Goal: Transaction & Acquisition: Download file/media

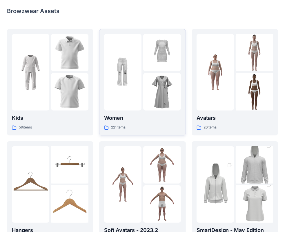
click at [130, 117] on p "Women" at bounding box center [142, 118] width 76 height 8
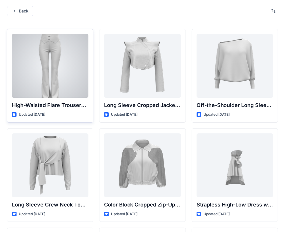
click at [75, 70] on div at bounding box center [50, 66] width 76 height 64
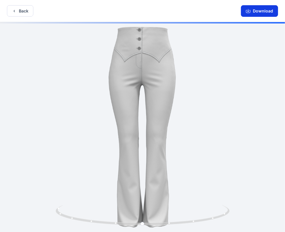
click at [248, 7] on button "Download" at bounding box center [259, 11] width 37 height 12
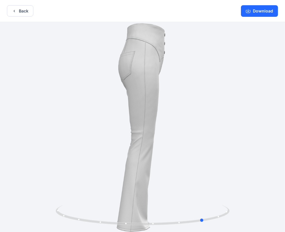
drag, startPoint x: 181, startPoint y: 118, endPoint x: 69, endPoint y: 124, distance: 112.9
click at [69, 124] on div at bounding box center [142, 127] width 285 height 211
click at [257, 11] on button "Download" at bounding box center [259, 11] width 37 height 12
click at [261, 10] on button "Download" at bounding box center [259, 11] width 37 height 12
click at [17, 13] on button "Back" at bounding box center [20, 10] width 26 height 11
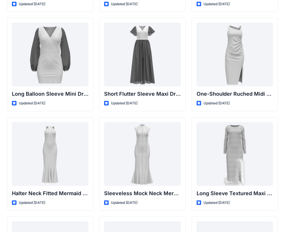
scroll to position [196, 0]
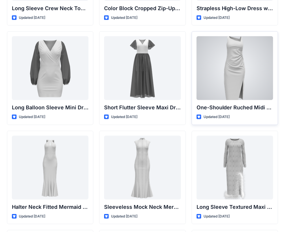
click at [261, 66] on div at bounding box center [234, 68] width 76 height 64
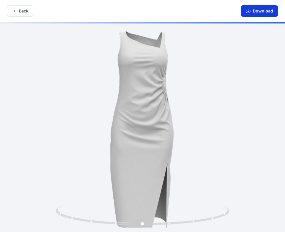
click at [258, 10] on button "Download" at bounding box center [259, 11] width 37 height 12
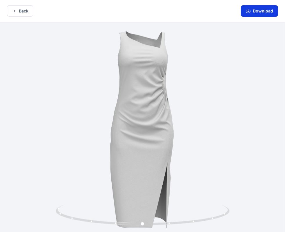
click at [250, 9] on icon "button" at bounding box center [248, 11] width 5 height 5
click at [167, 129] on div at bounding box center [142, 127] width 285 height 211
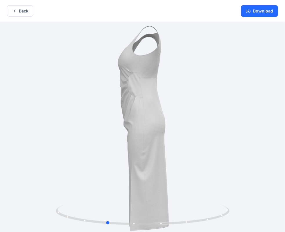
drag, startPoint x: 167, startPoint y: 129, endPoint x: 131, endPoint y: 125, distance: 36.1
click at [131, 125] on div at bounding box center [142, 127] width 285 height 211
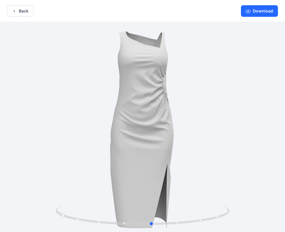
drag, startPoint x: 131, startPoint y: 123, endPoint x: 222, endPoint y: 108, distance: 91.9
click at [222, 104] on div at bounding box center [142, 127] width 285 height 211
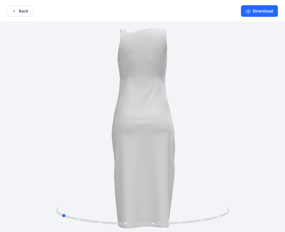
drag, startPoint x: 139, startPoint y: 132, endPoint x: 176, endPoint y: 136, distance: 37.5
click at [176, 134] on div at bounding box center [142, 127] width 285 height 211
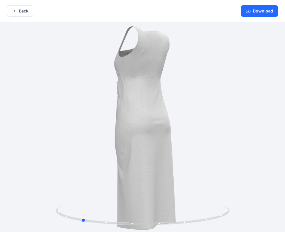
drag, startPoint x: 136, startPoint y: 133, endPoint x: 189, endPoint y: 138, distance: 52.9
click at [189, 138] on div at bounding box center [142, 127] width 285 height 211
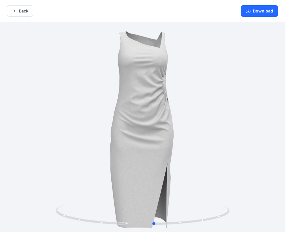
drag, startPoint x: 137, startPoint y: 145, endPoint x: 177, endPoint y: 152, distance: 40.4
click at [177, 152] on div at bounding box center [142, 127] width 285 height 211
click at [21, 13] on button "Back" at bounding box center [20, 10] width 26 height 11
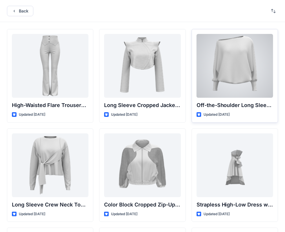
click at [211, 67] on div at bounding box center [234, 66] width 76 height 64
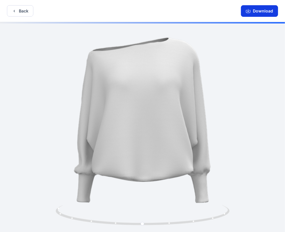
click at [257, 11] on button "Download" at bounding box center [259, 11] width 37 height 12
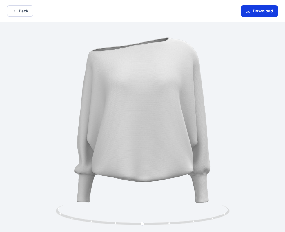
click at [257, 11] on button "Download" at bounding box center [259, 11] width 37 height 12
